Goal: Find specific page/section: Find specific page/section

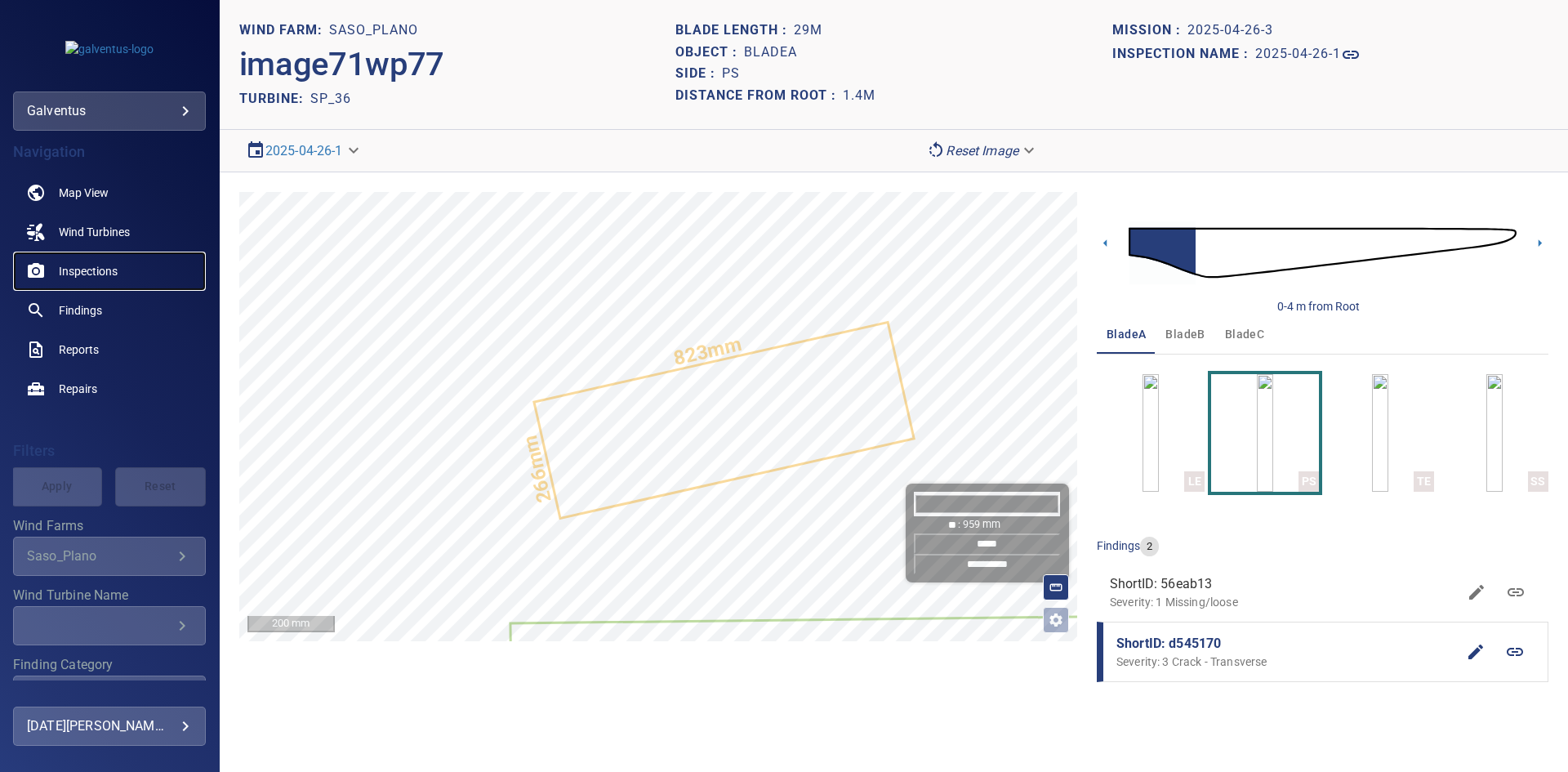
click at [72, 282] on link "Inspections" at bounding box center [109, 271] width 192 height 39
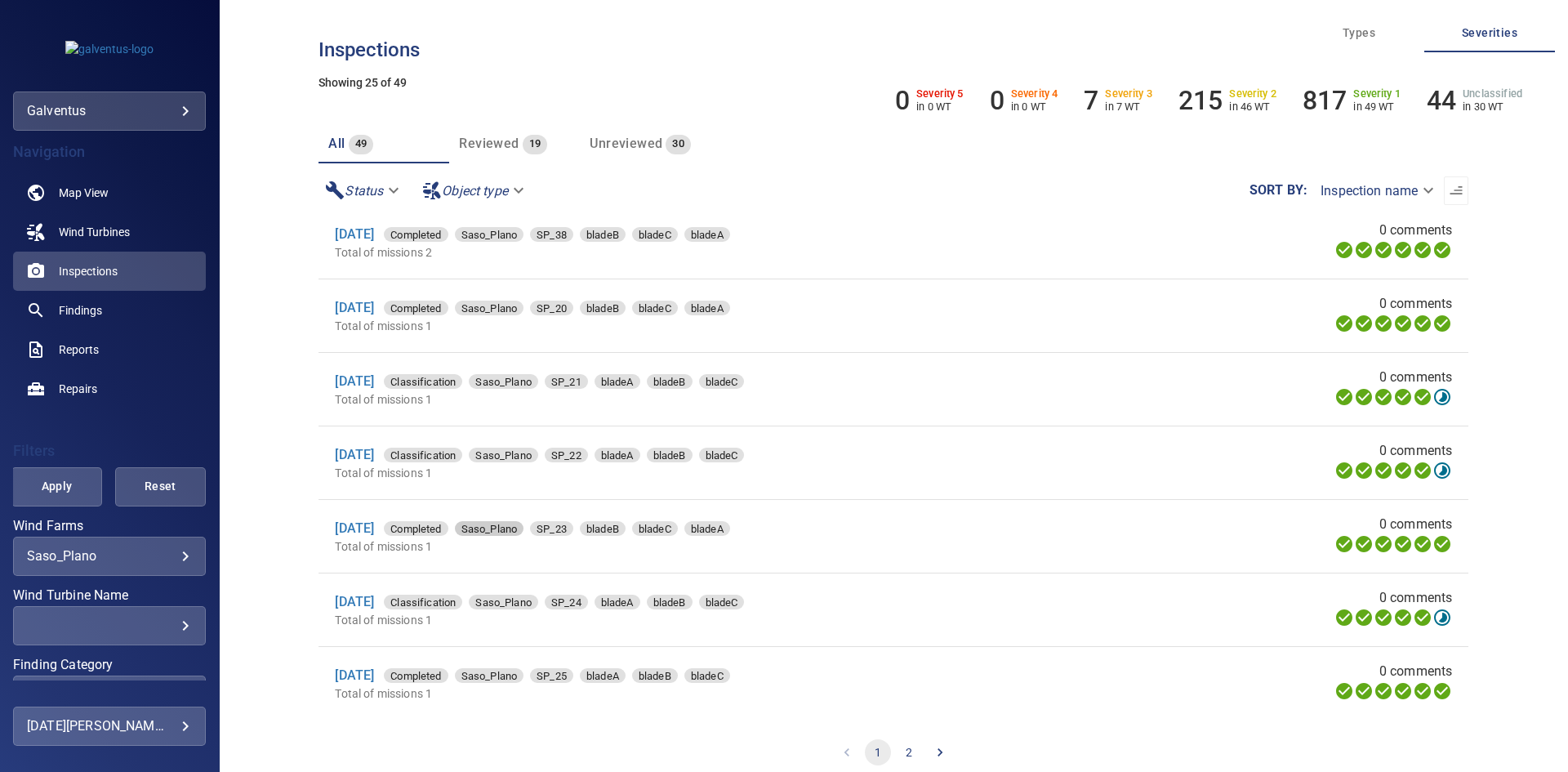
scroll to position [29, 0]
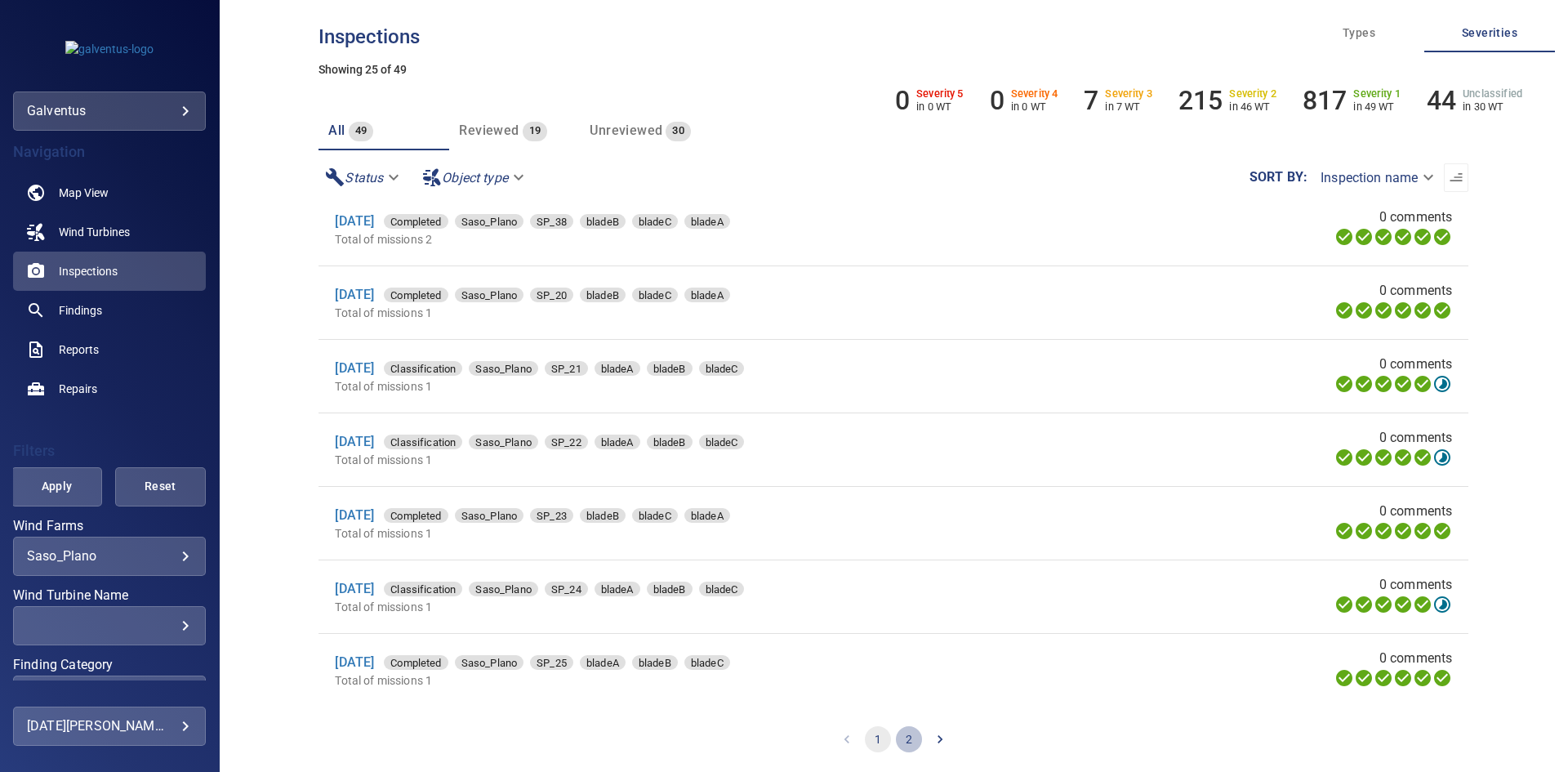
click at [901, 740] on button "2" at bounding box center [909, 739] width 26 height 26
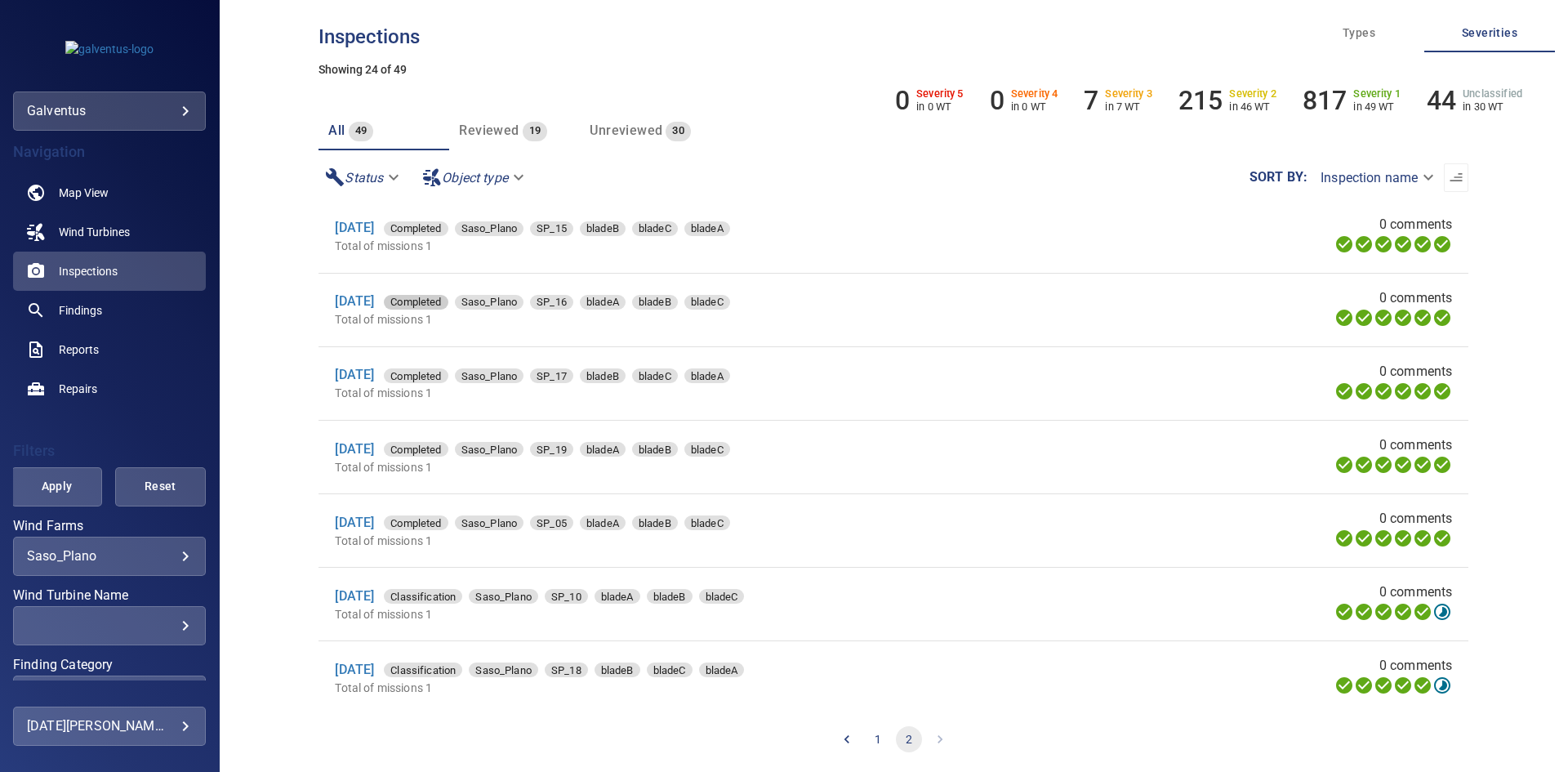
scroll to position [817, 0]
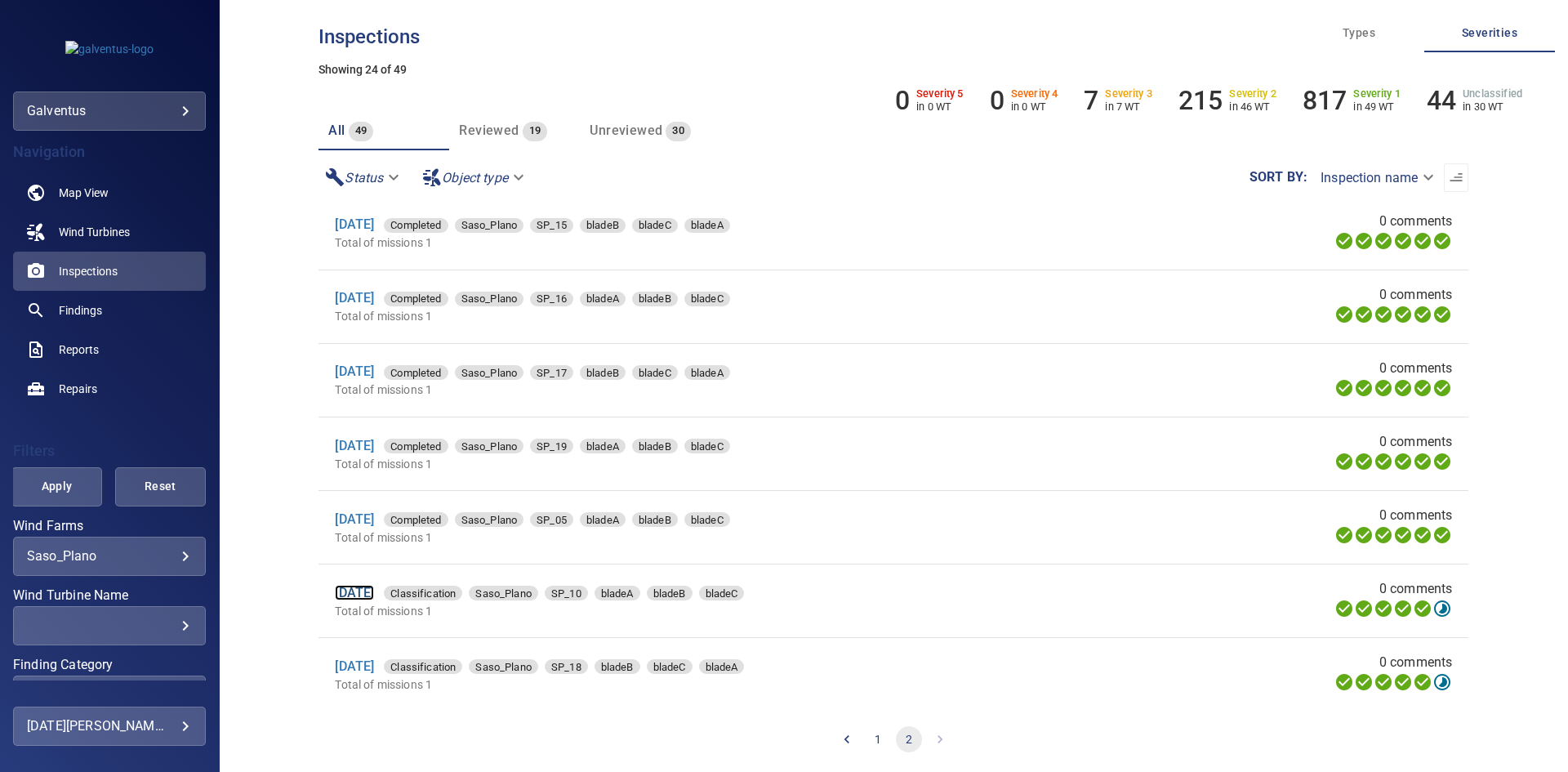
click at [365, 600] on link "[DATE]" at bounding box center [354, 592] width 39 height 16
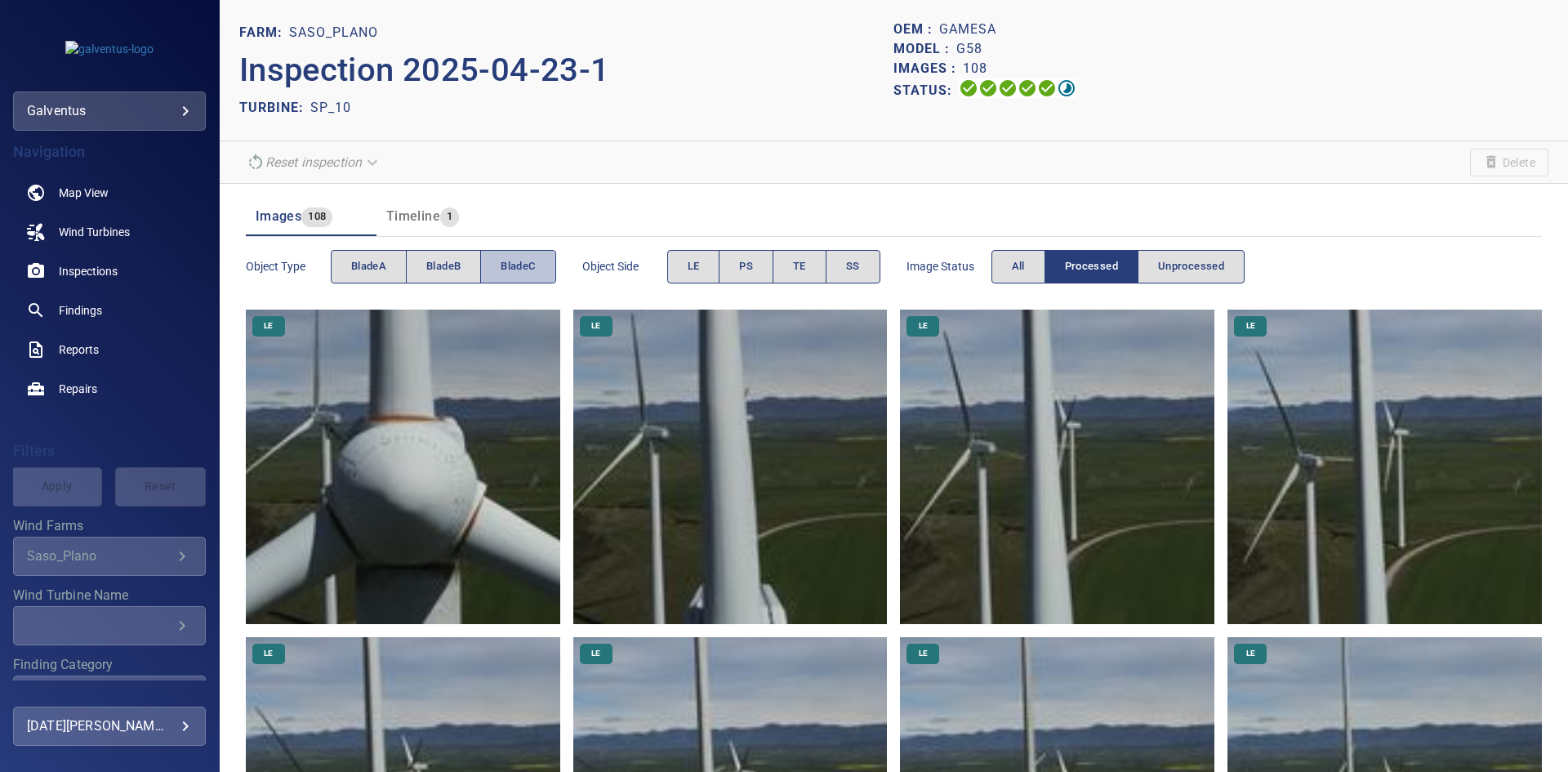
click at [493, 273] on button "bladeC" at bounding box center [517, 266] width 75 height 34
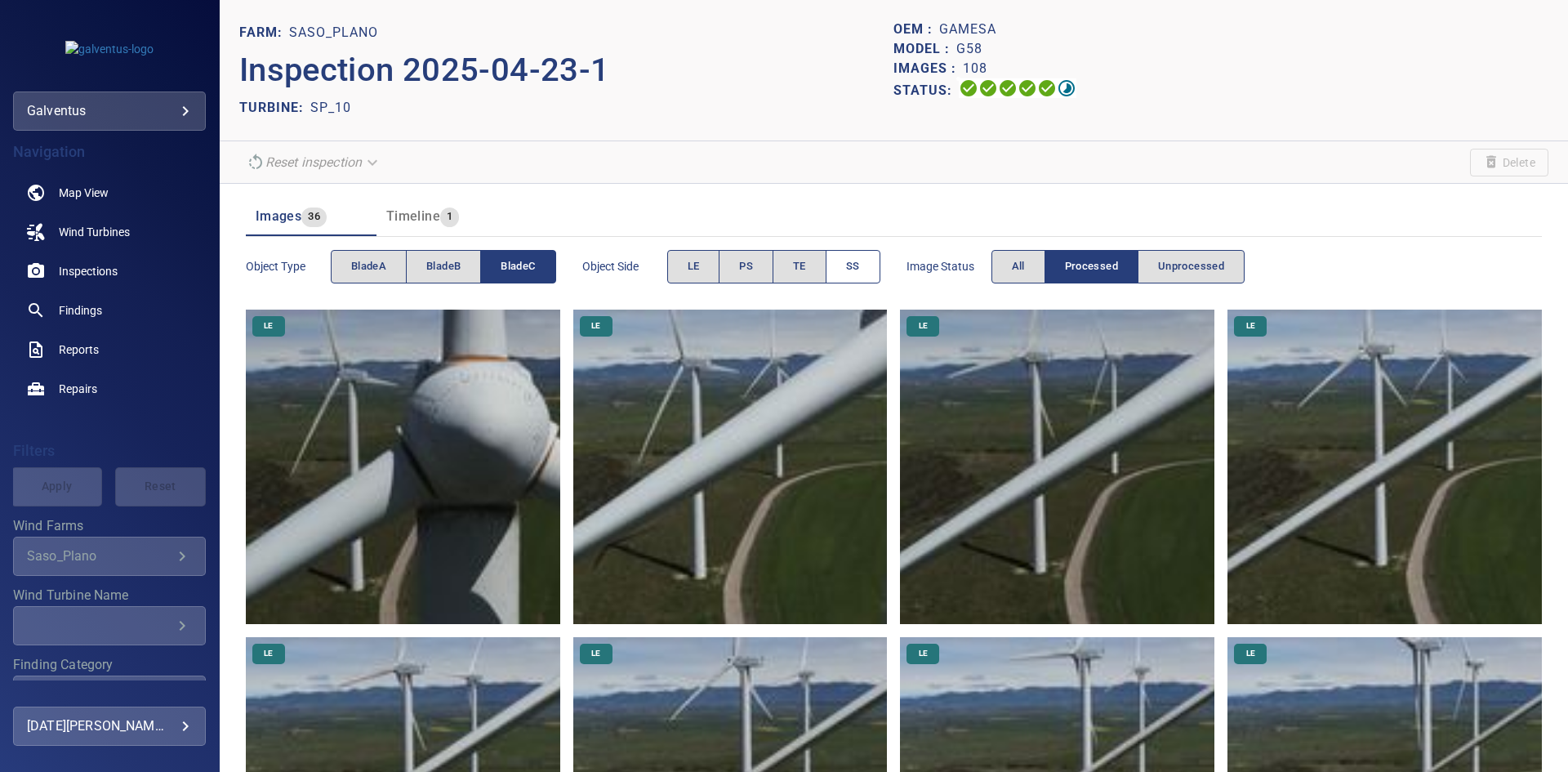
click at [870, 257] on button "SS" at bounding box center [853, 266] width 55 height 34
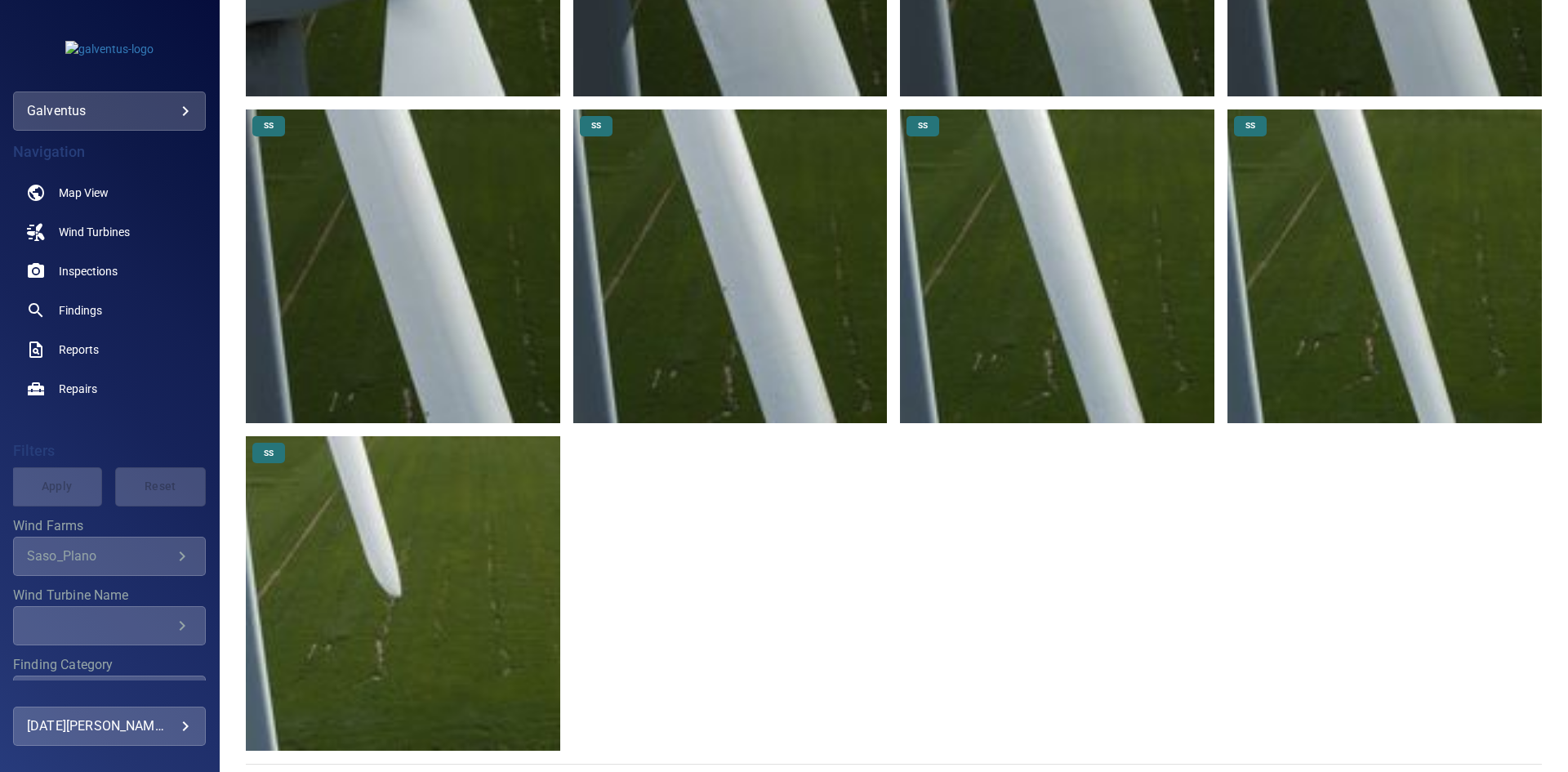
scroll to position [537, 0]
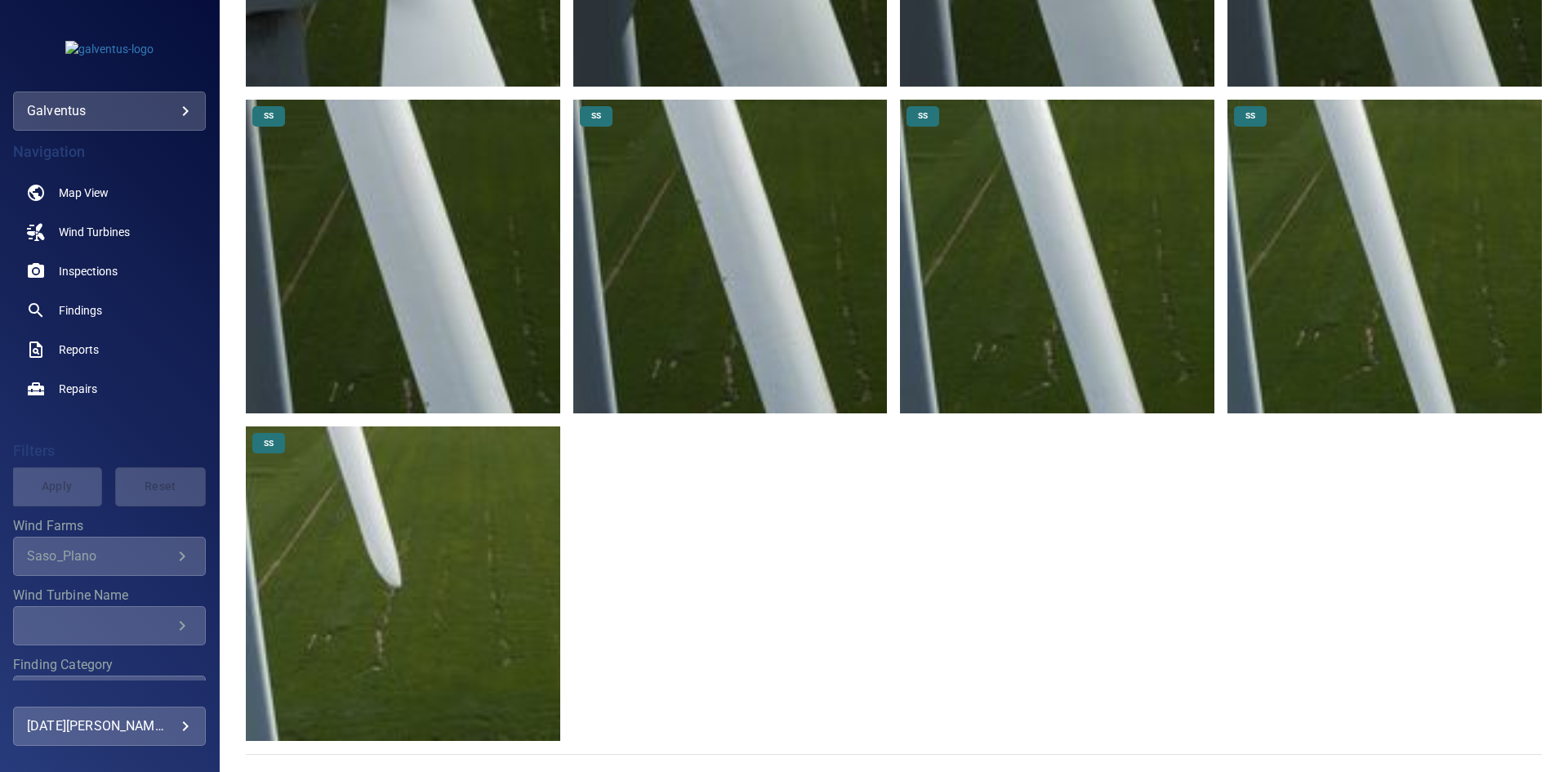
click at [441, 566] on img at bounding box center [402, 583] width 315 height 315
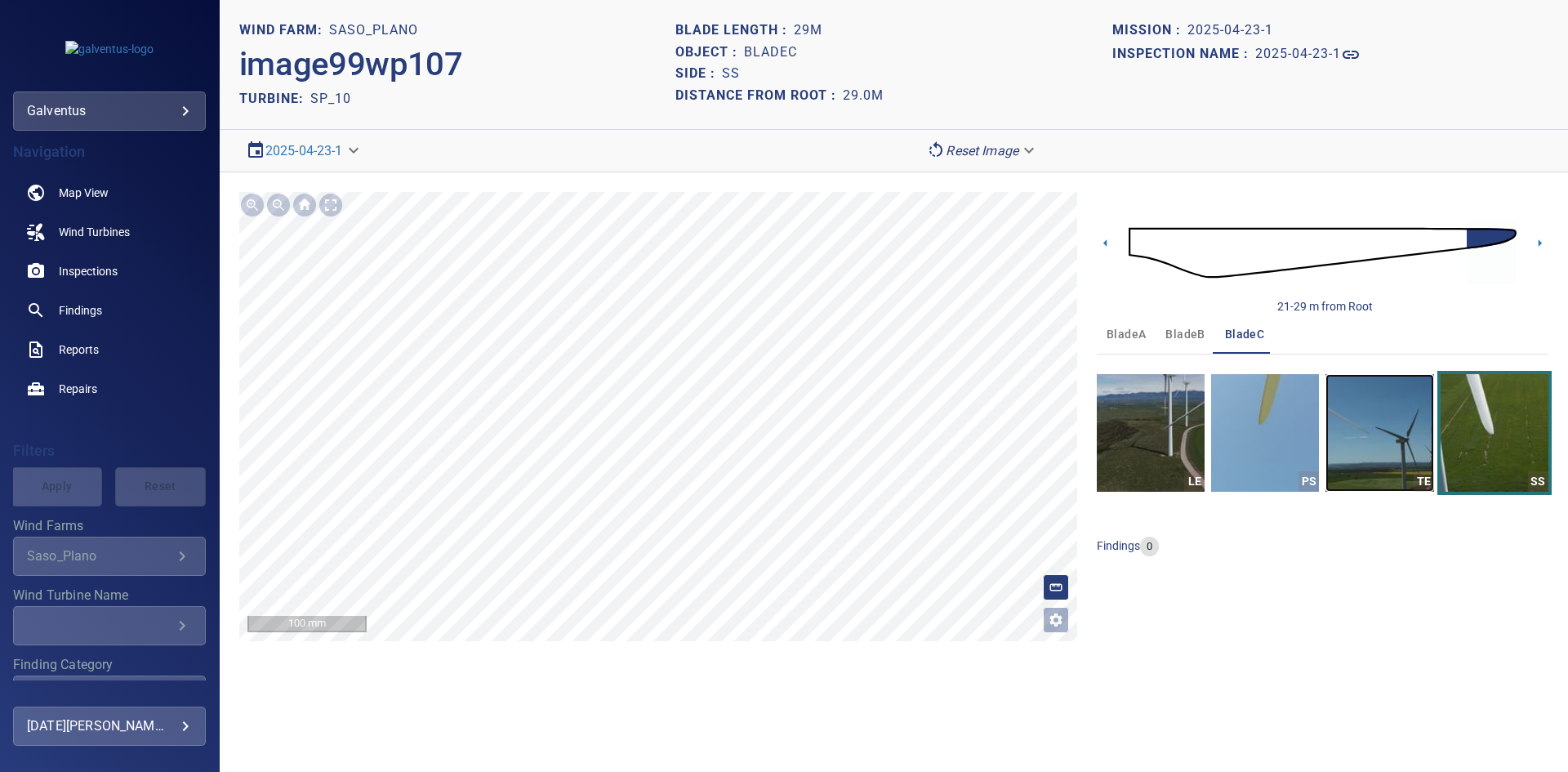
click at [1376, 455] on img "button" at bounding box center [1379, 433] width 108 height 118
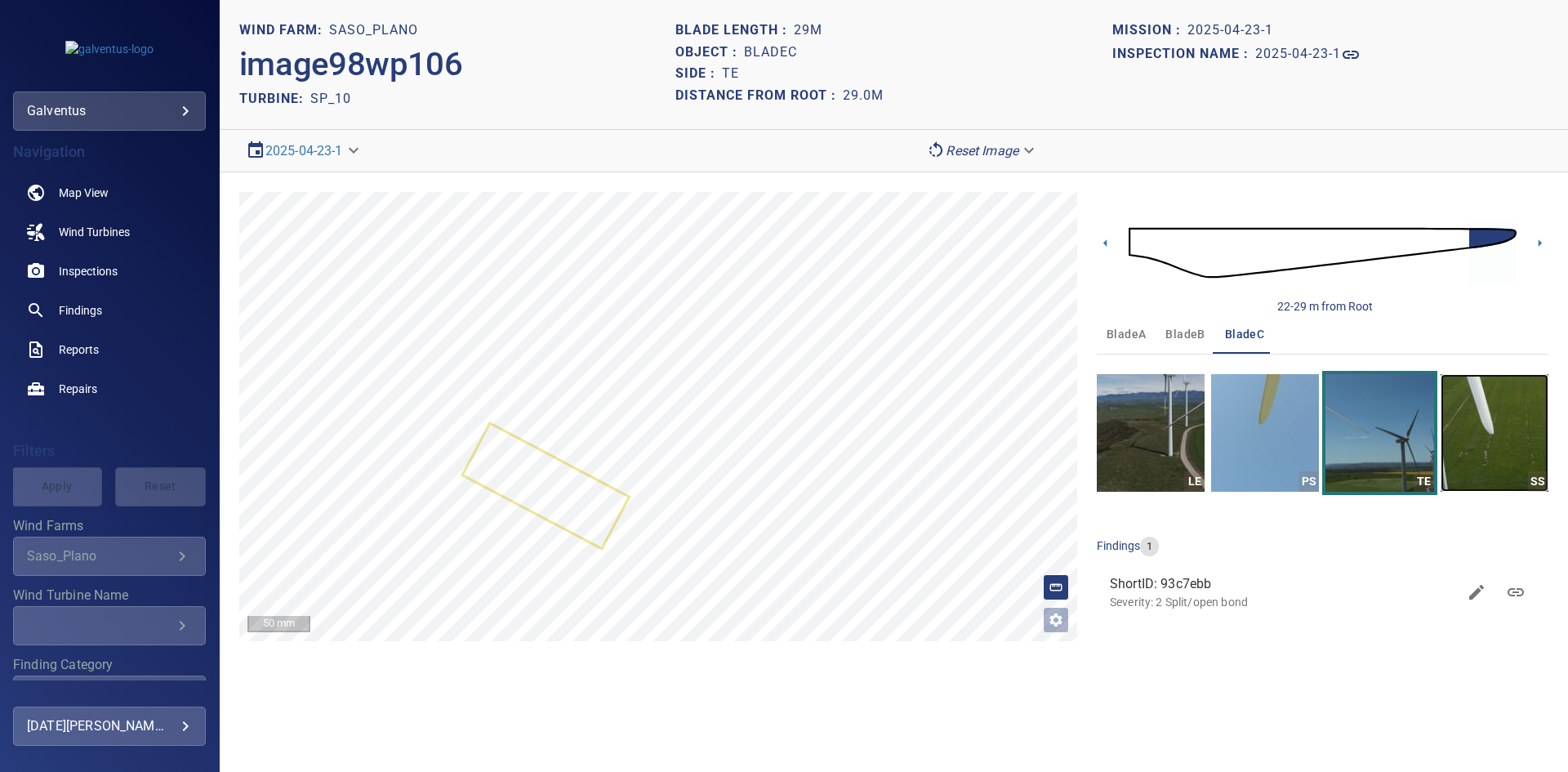
click at [1502, 449] on img "button" at bounding box center [1494, 433] width 108 height 118
